Goal: Use online tool/utility

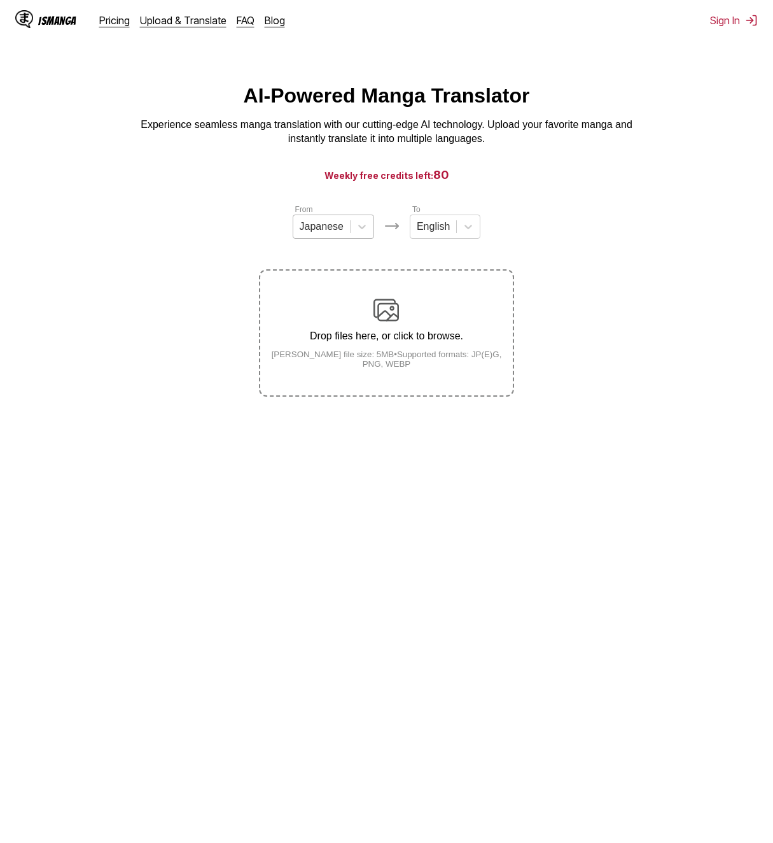
click at [326, 236] on div "Japanese" at bounding box center [321, 226] width 57 height 19
click at [326, 268] on div "Japanese" at bounding box center [333, 257] width 81 height 22
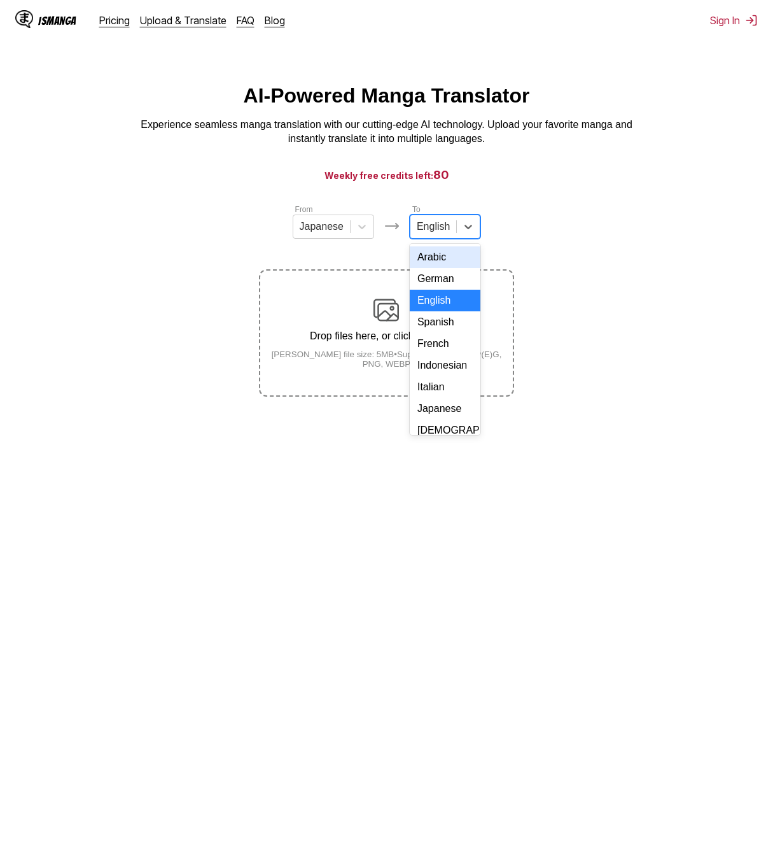
click at [435, 222] on div "English" at bounding box center [433, 226] width 46 height 19
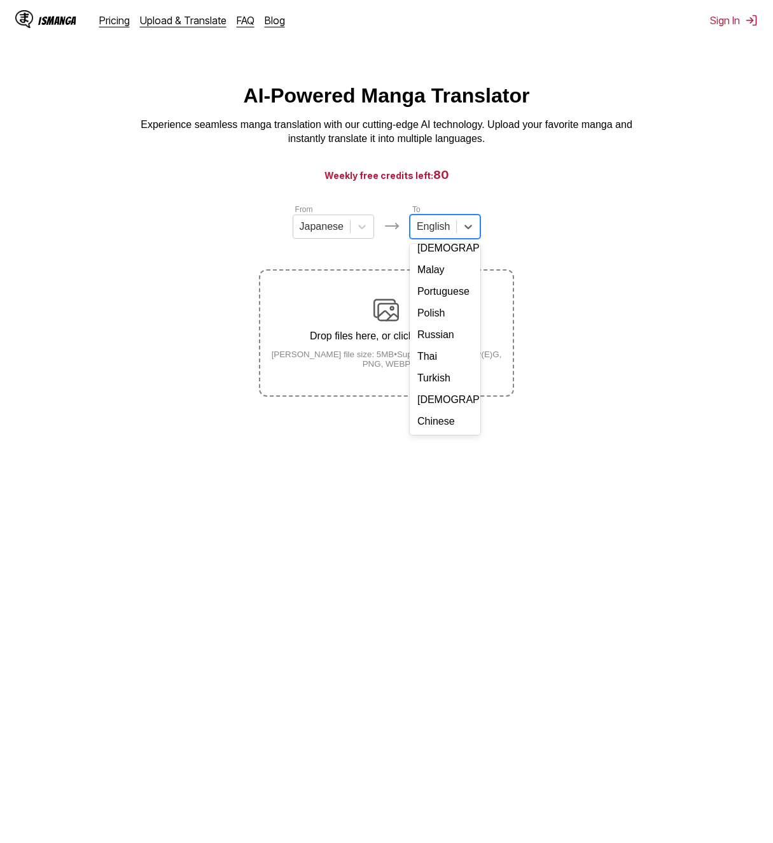
scroll to position [214, 0]
click at [439, 426] on div "Chinese" at bounding box center [445, 421] width 71 height 22
click at [379, 342] on p "Drop files here, or click to browse." at bounding box center [386, 335] width 252 height 11
click at [0, 0] on input "Drop files here, or click to browse. [PERSON_NAME] file size: 5MB • Supported f…" at bounding box center [0, 0] width 0 height 0
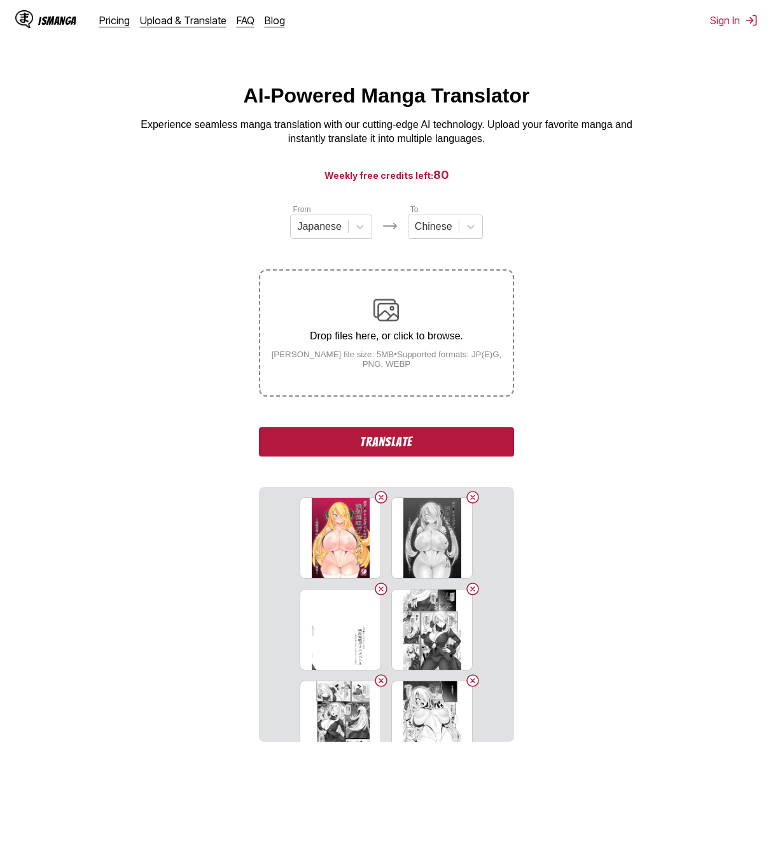
click at [469, 452] on button "Translate" at bounding box center [386, 441] width 255 height 29
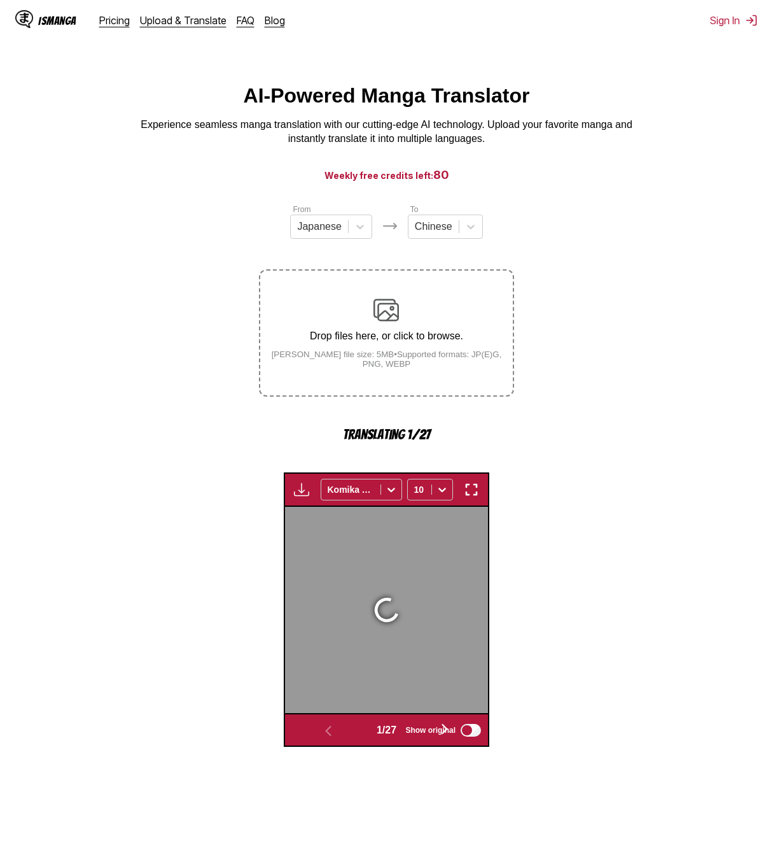
scroll to position [375, 0]
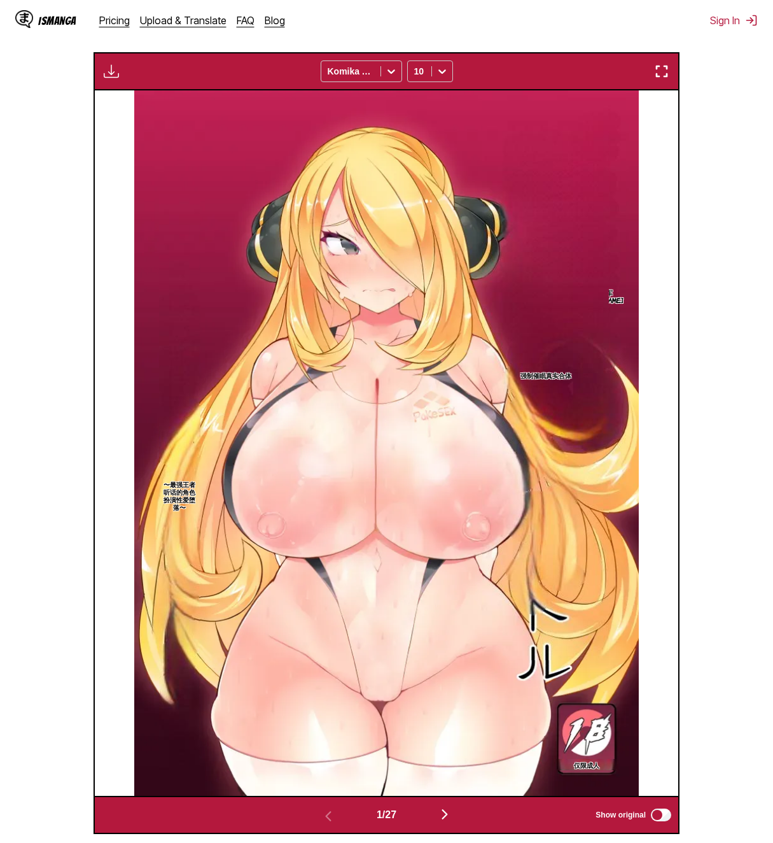
click at [508, 503] on section "强制催眠真实合体" at bounding box center [545, 375] width 127 height 570
click at [661, 67] on img "button" at bounding box center [661, 71] width 15 height 15
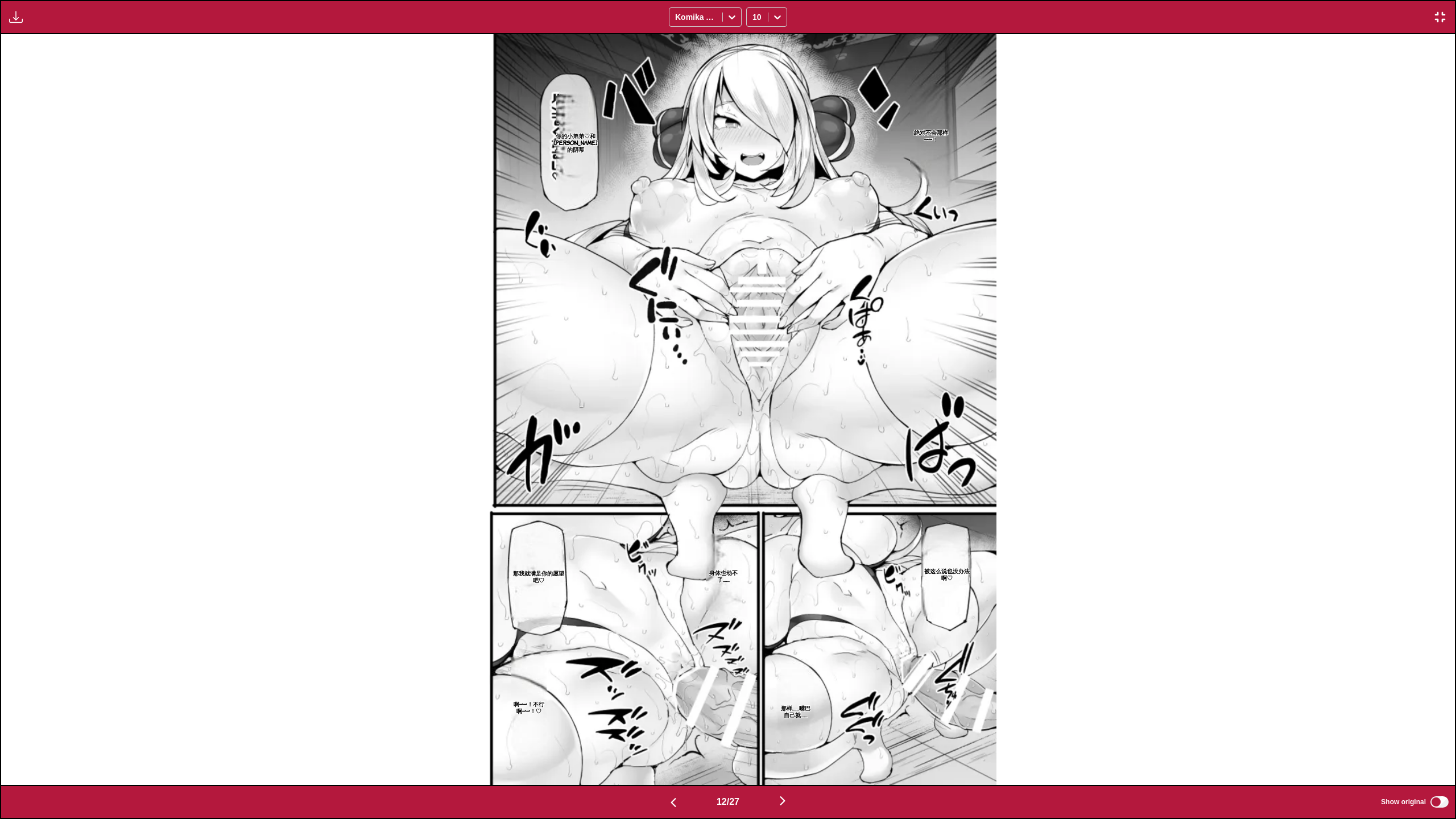
scroll to position [0, 15993]
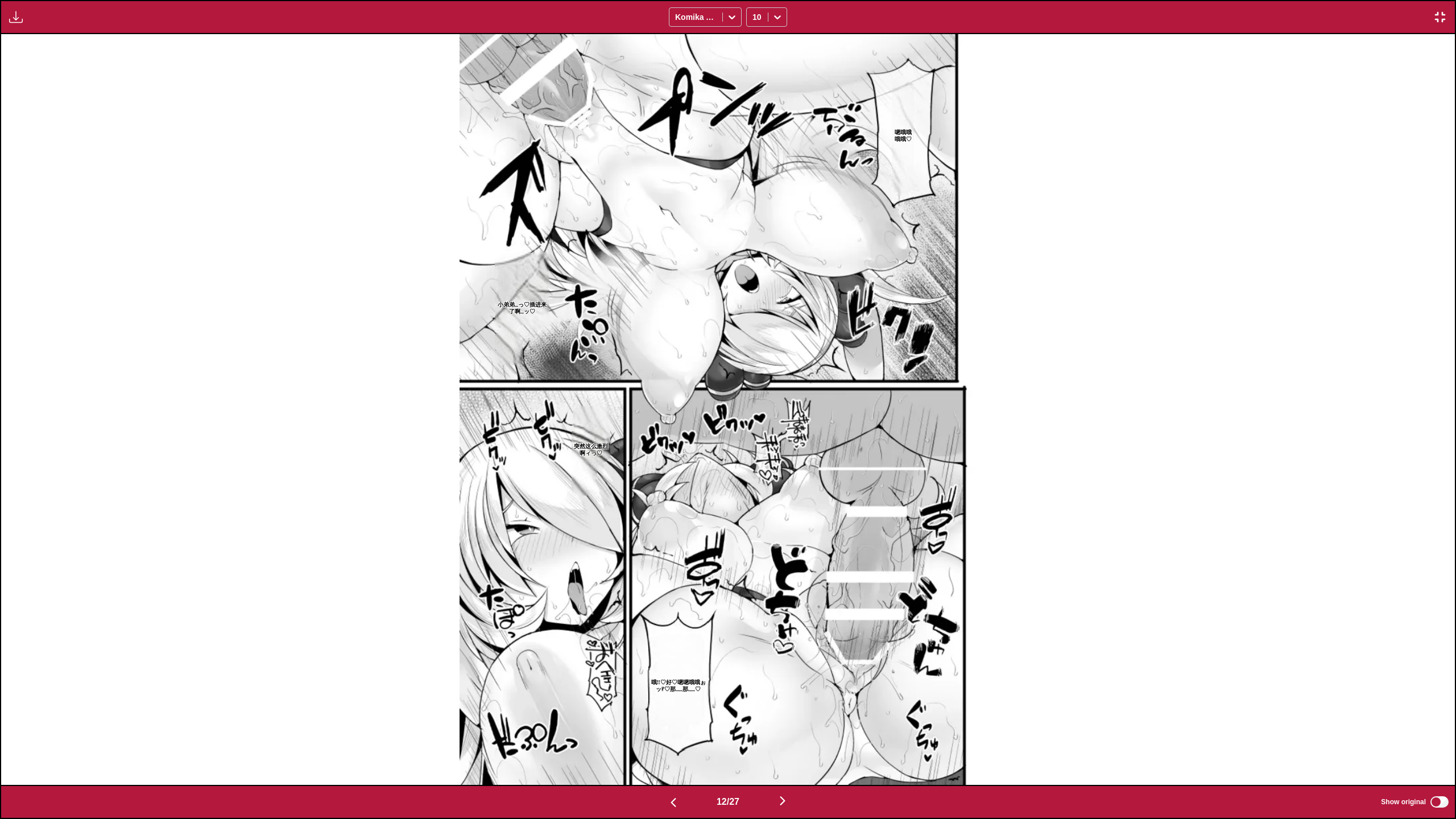
click at [70, 520] on div "嗯哦哦哦哦♡ 小弟弟…っ♡插进来了啊…ッ♡ 突然这么激烈啊ィっ♡ 哦‼♡好♡嗯嗯哦哦ぉッ⁉♡那……那……♡" at bounding box center [728, 409] width 1454 height 750
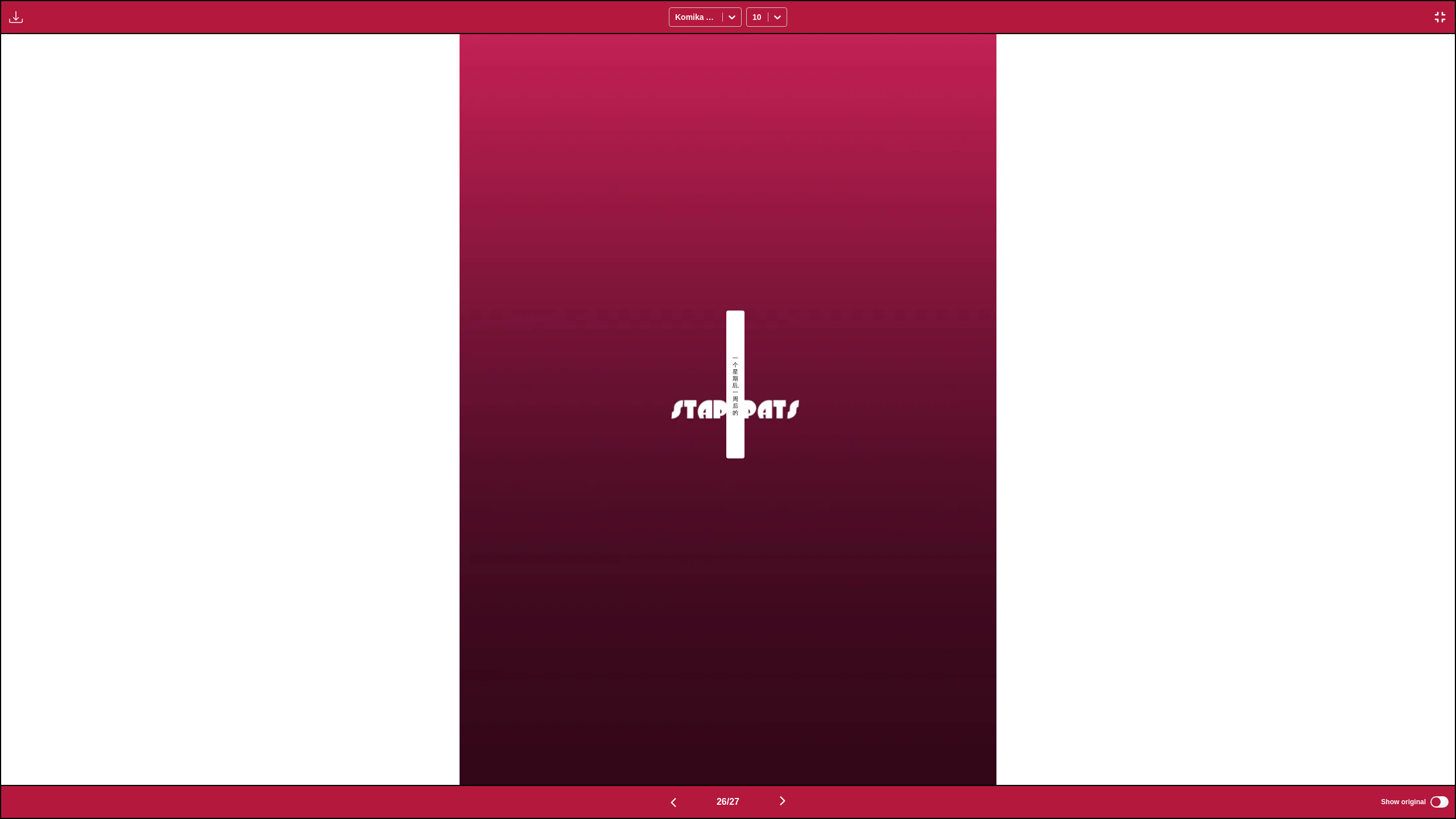
scroll to position [0, 37801]
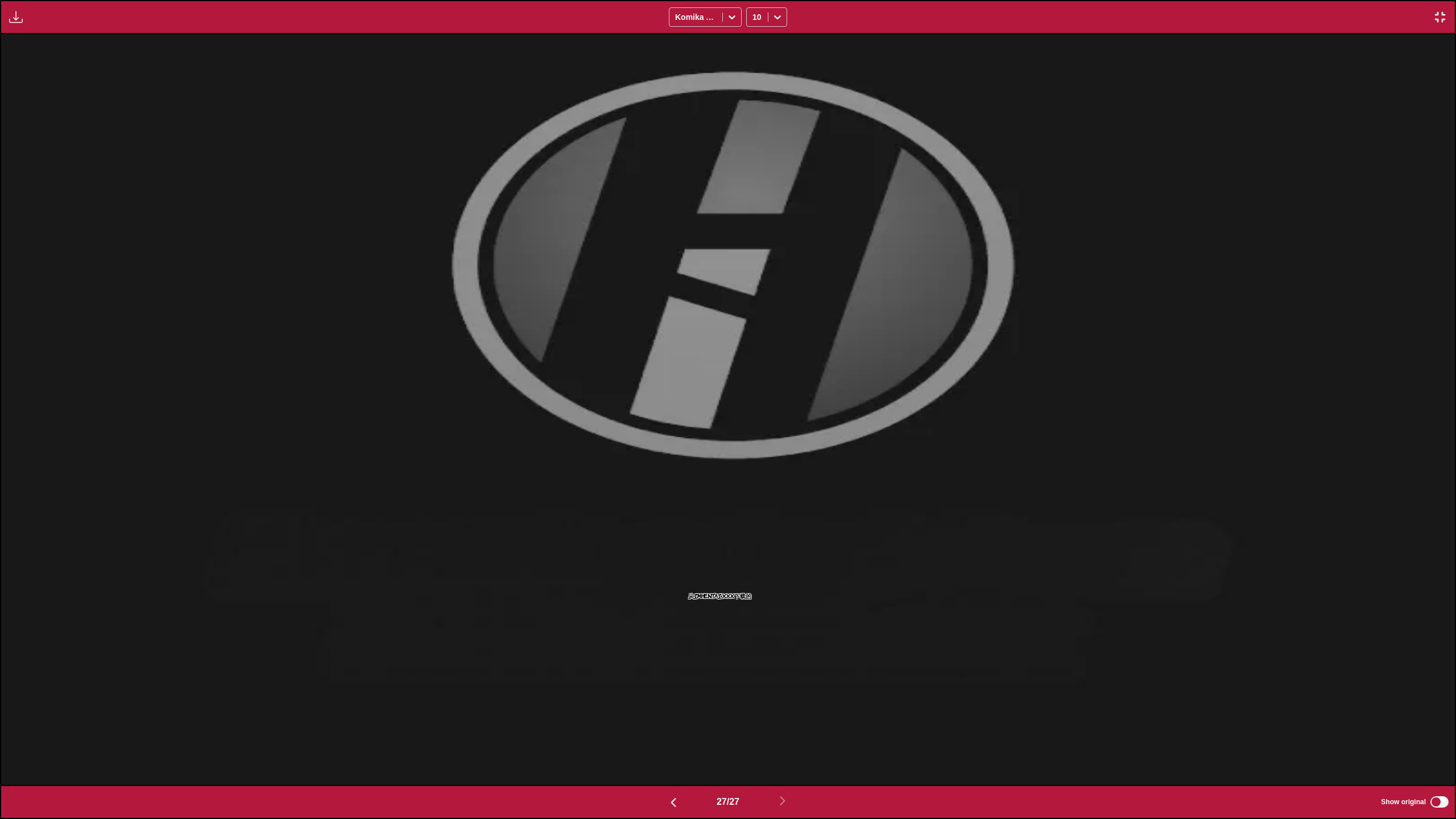
click at [691, 16] on button "button" at bounding box center [1440, 17] width 21 height 15
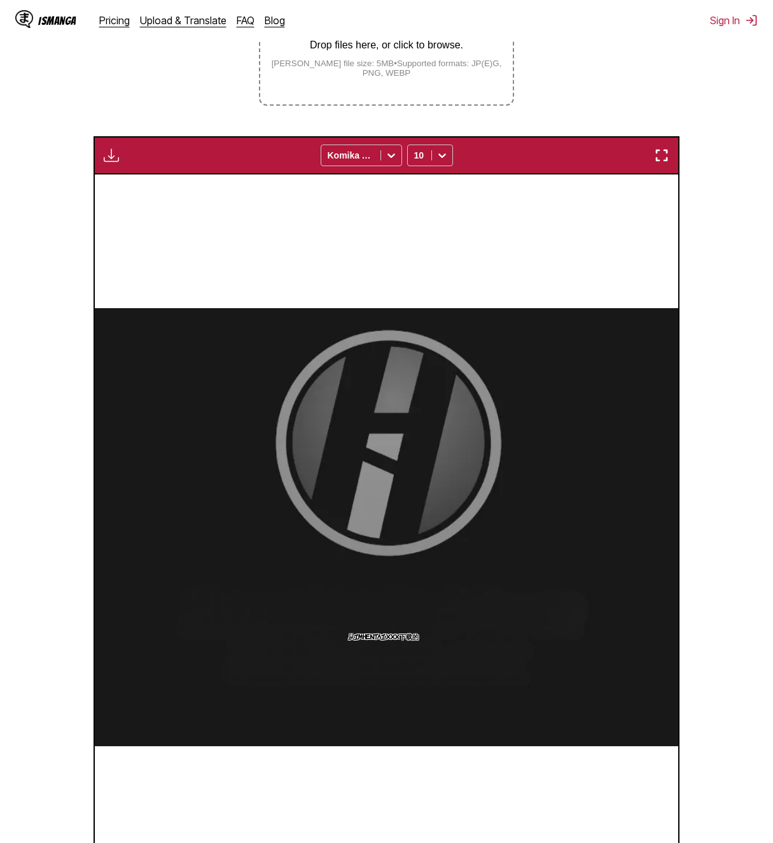
scroll to position [75, 0]
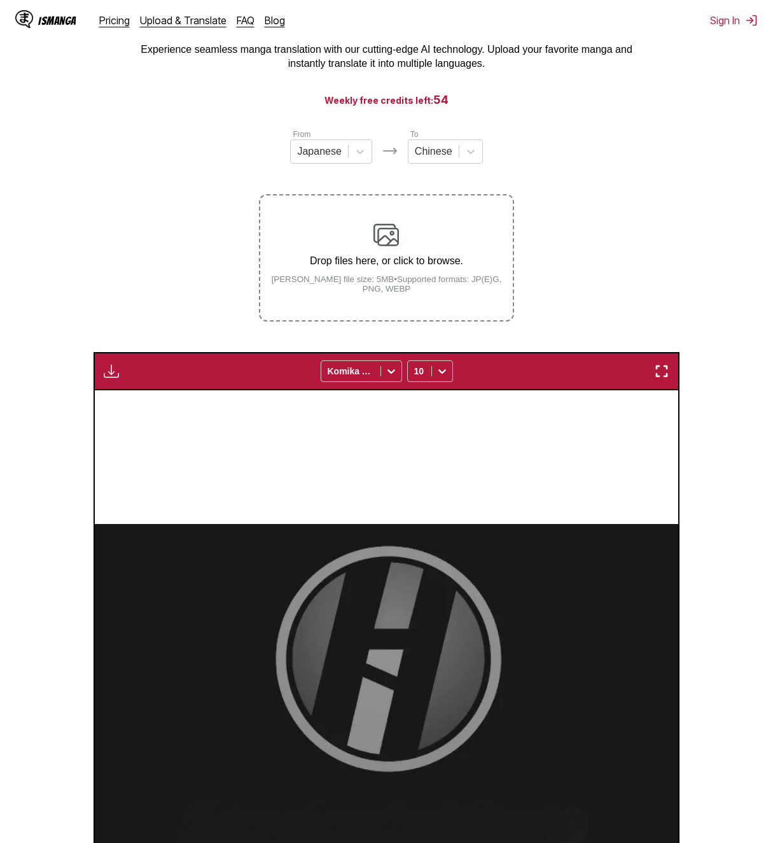
click at [368, 249] on div "Drop files here, or click to browse. [PERSON_NAME] file size: 5MB • Supported f…" at bounding box center [386, 257] width 252 height 71
click at [0, 0] on input "Drop files here, or click to browse. [PERSON_NAME] file size: 5MB • Supported f…" at bounding box center [0, 0] width 0 height 0
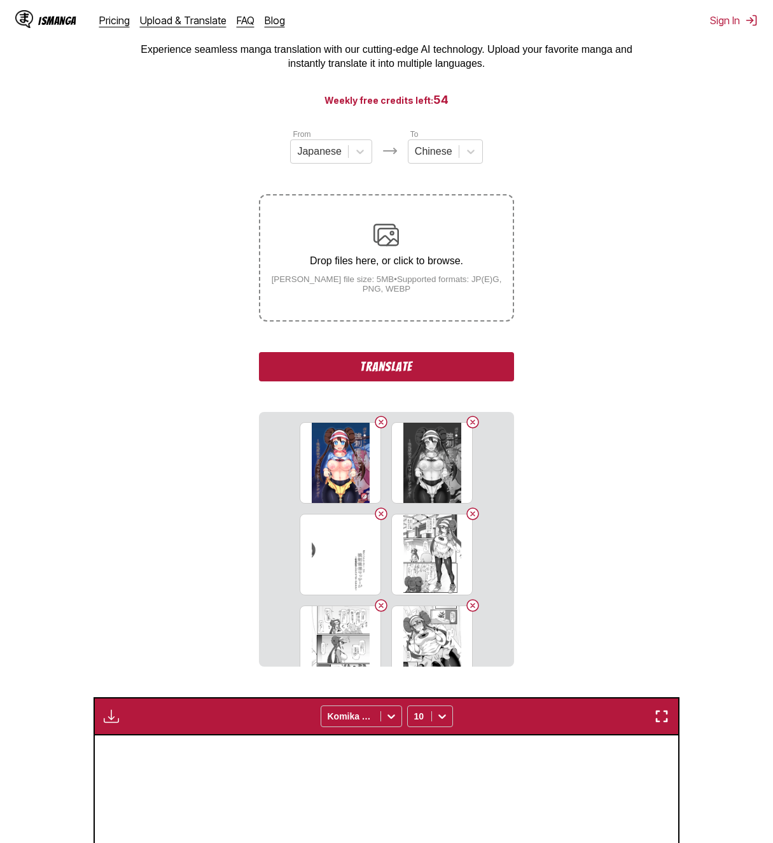
click at [355, 377] on button "Translate" at bounding box center [386, 366] width 255 height 29
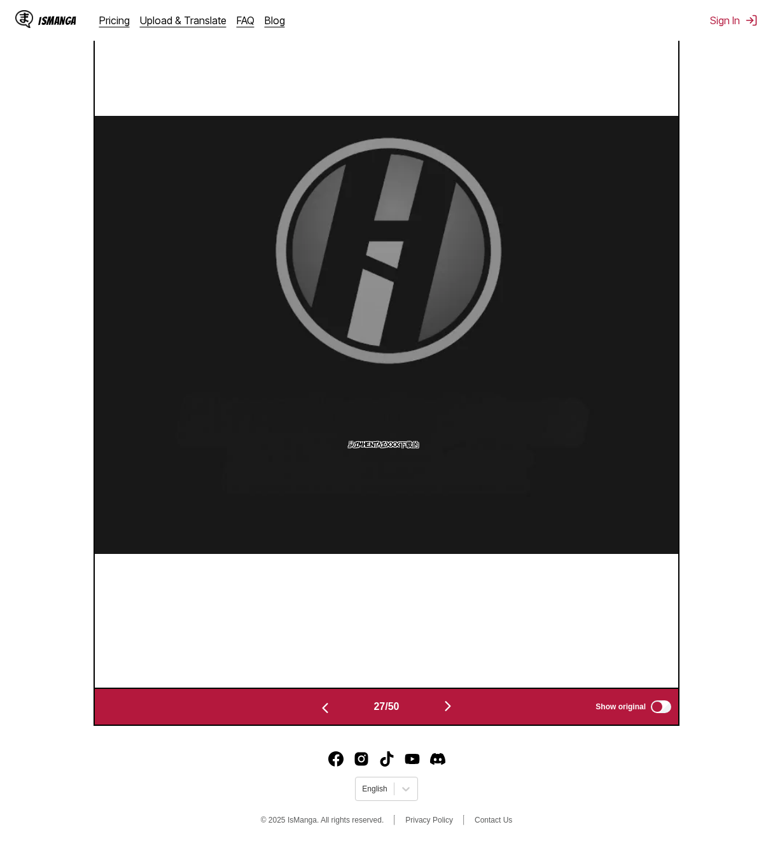
scroll to position [531, 0]
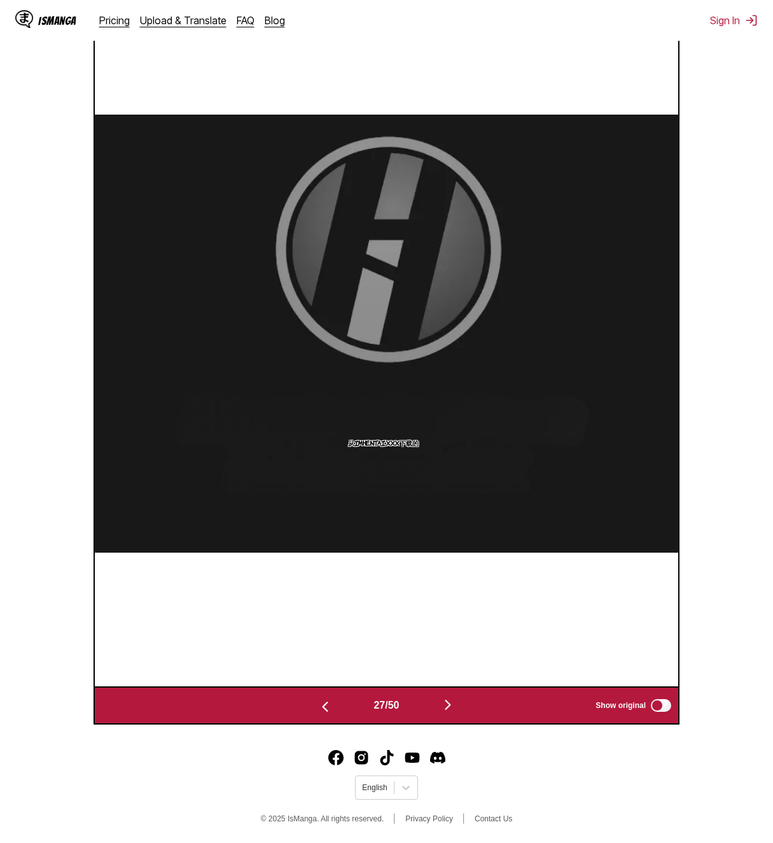
click at [452, 709] on img "button" at bounding box center [447, 704] width 15 height 15
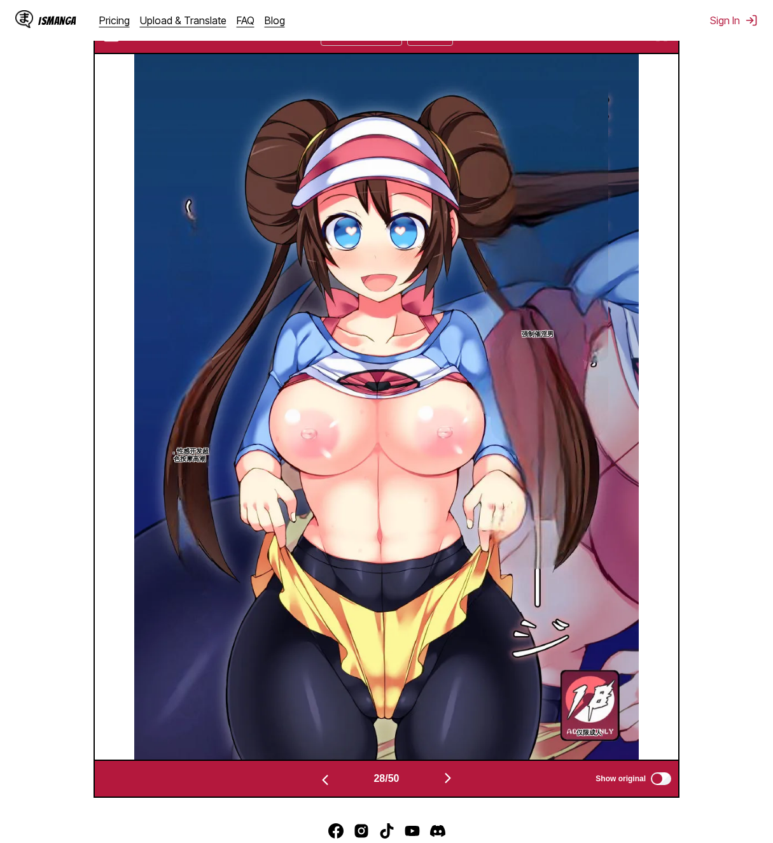
scroll to position [449, 0]
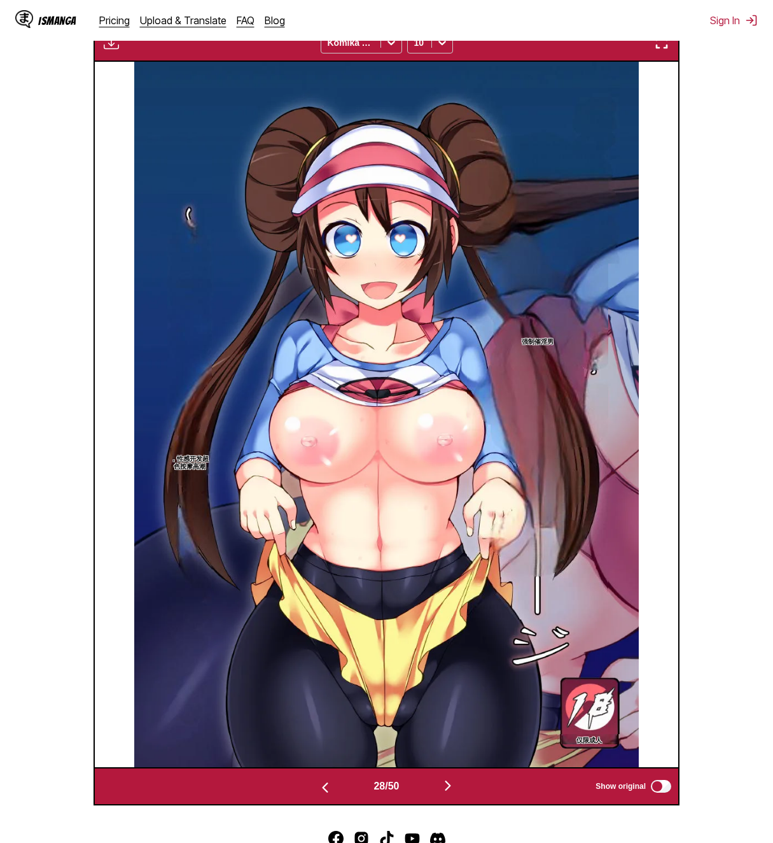
click at [662, 45] on img "button" at bounding box center [661, 42] width 15 height 15
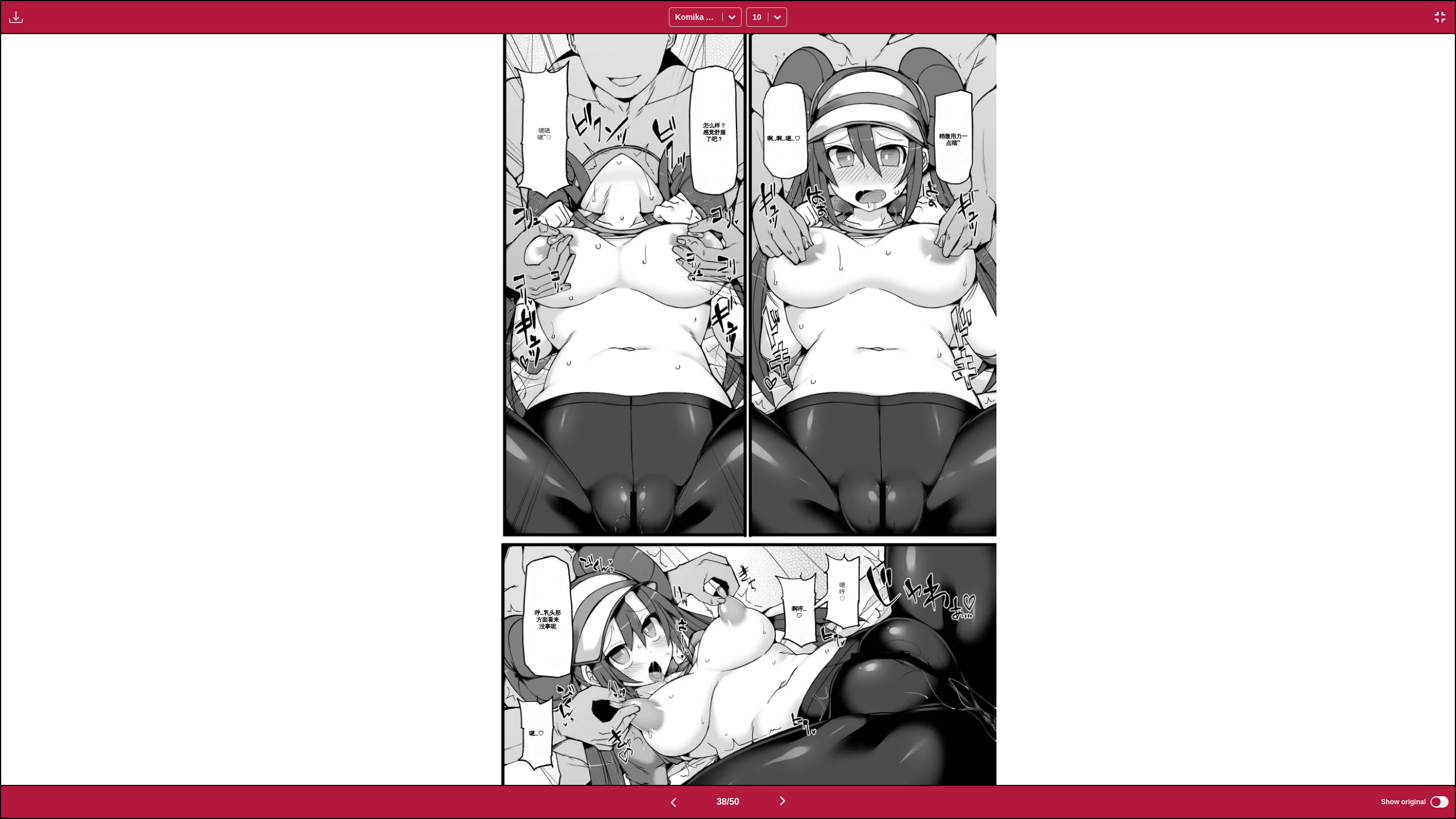
scroll to position [0, 55248]
